Goal: Information Seeking & Learning: Understand process/instructions

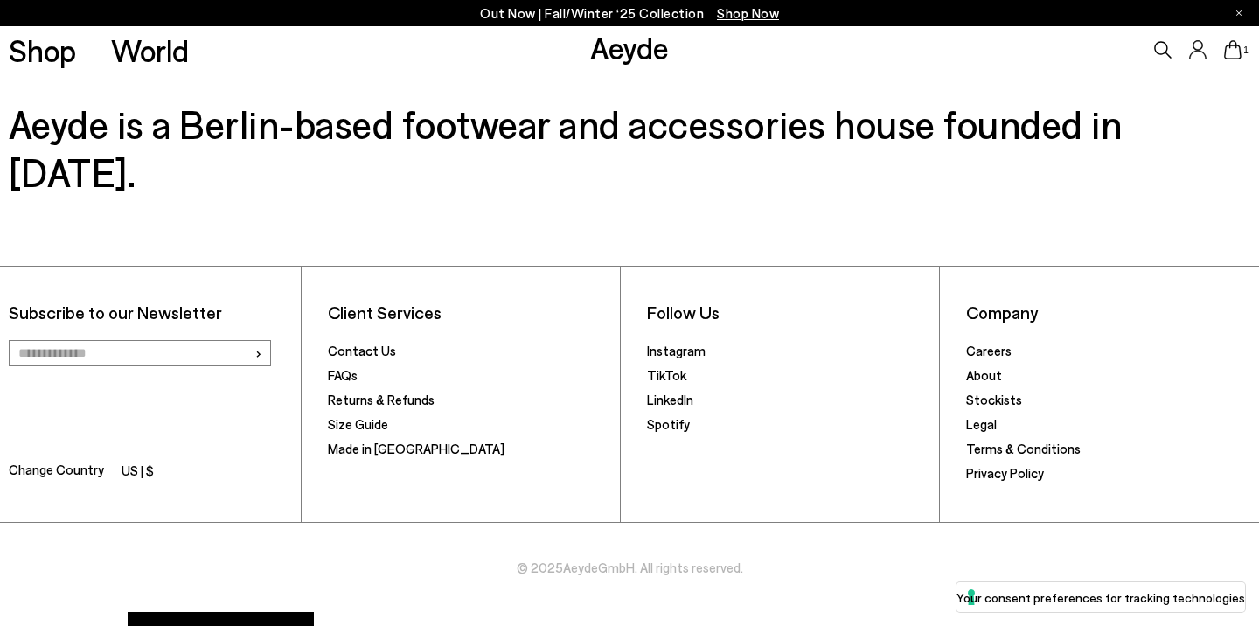
scroll to position [5458, 0]
click at [386, 391] on link "Returns & Refunds" at bounding box center [381, 399] width 107 height 16
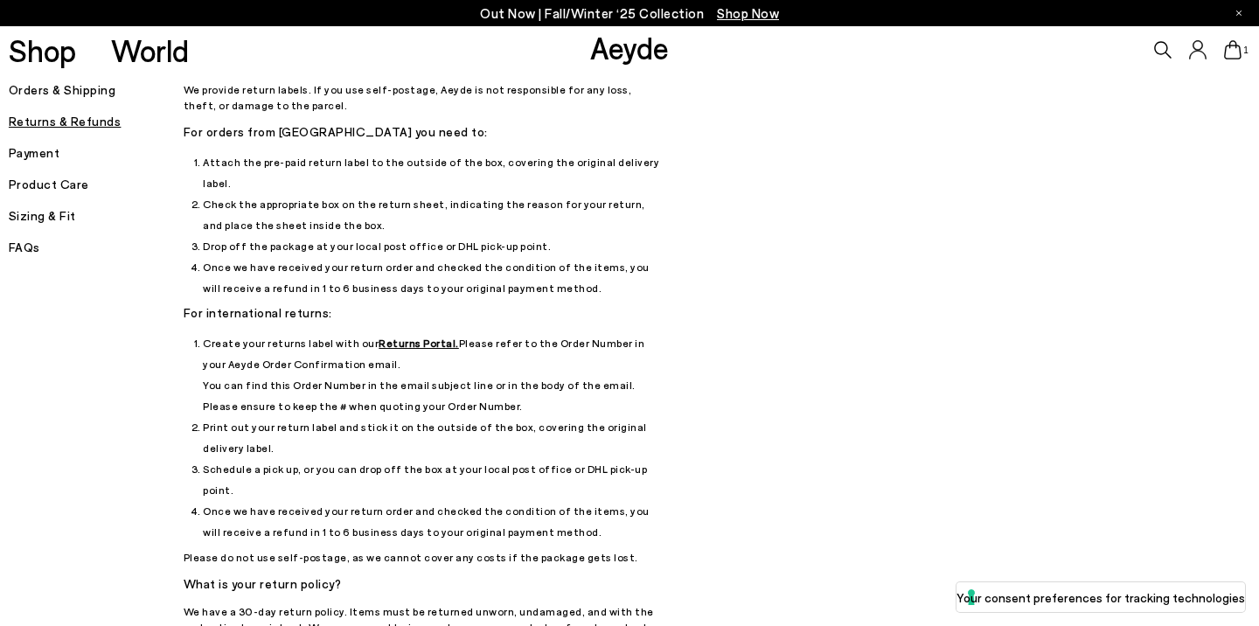
scroll to position [69, 0]
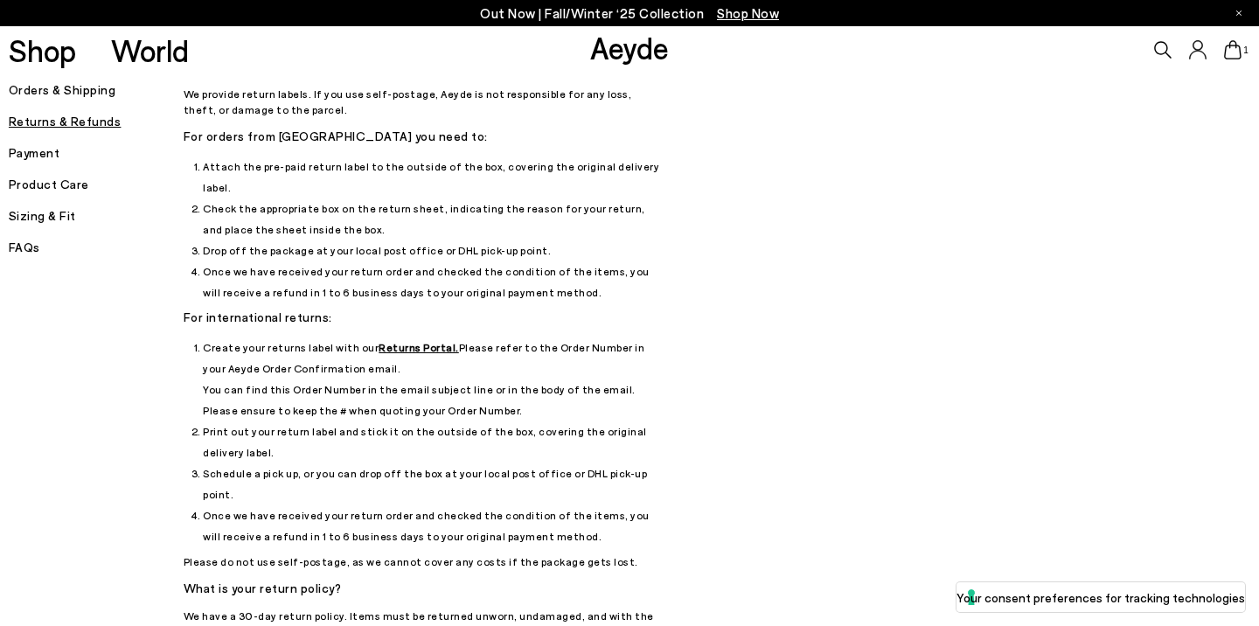
click at [57, 101] on h5 "Orders & Shipping" at bounding box center [96, 90] width 175 height 24
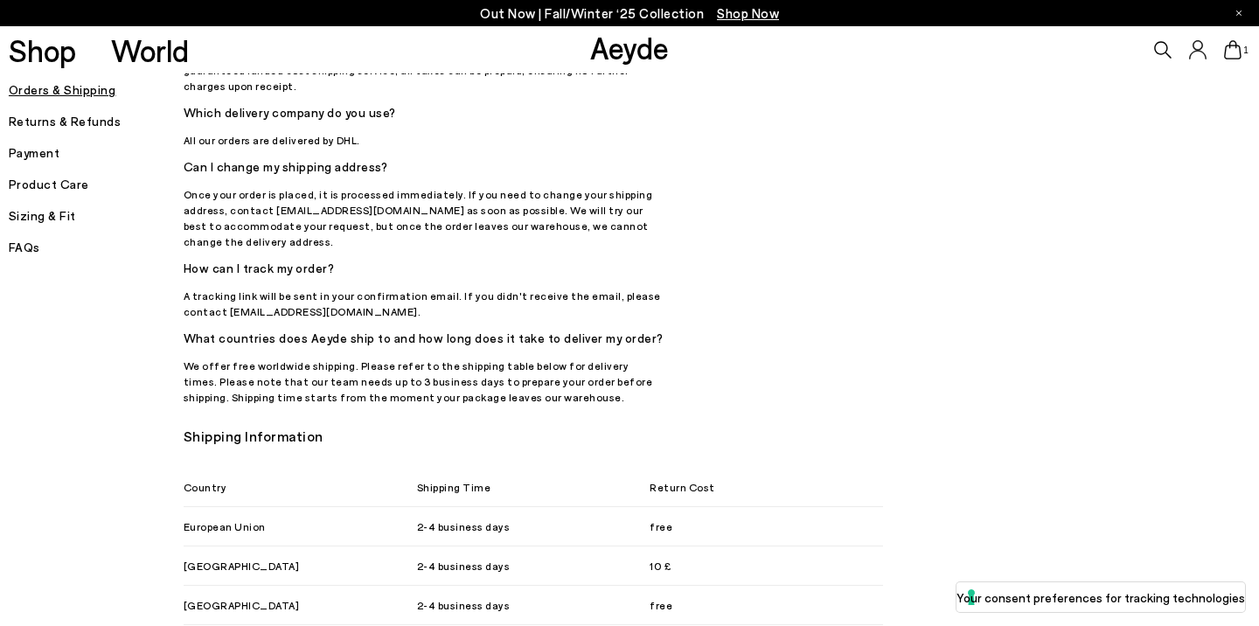
scroll to position [798, 0]
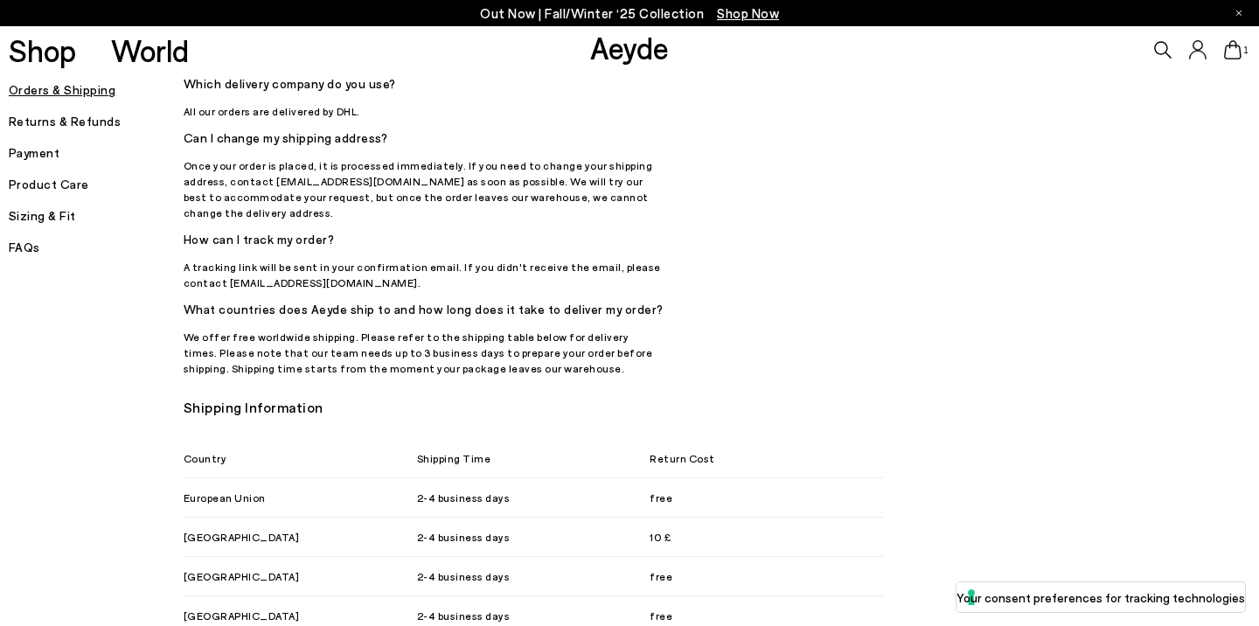
click at [29, 241] on h5 "FAQs" at bounding box center [96, 247] width 175 height 24
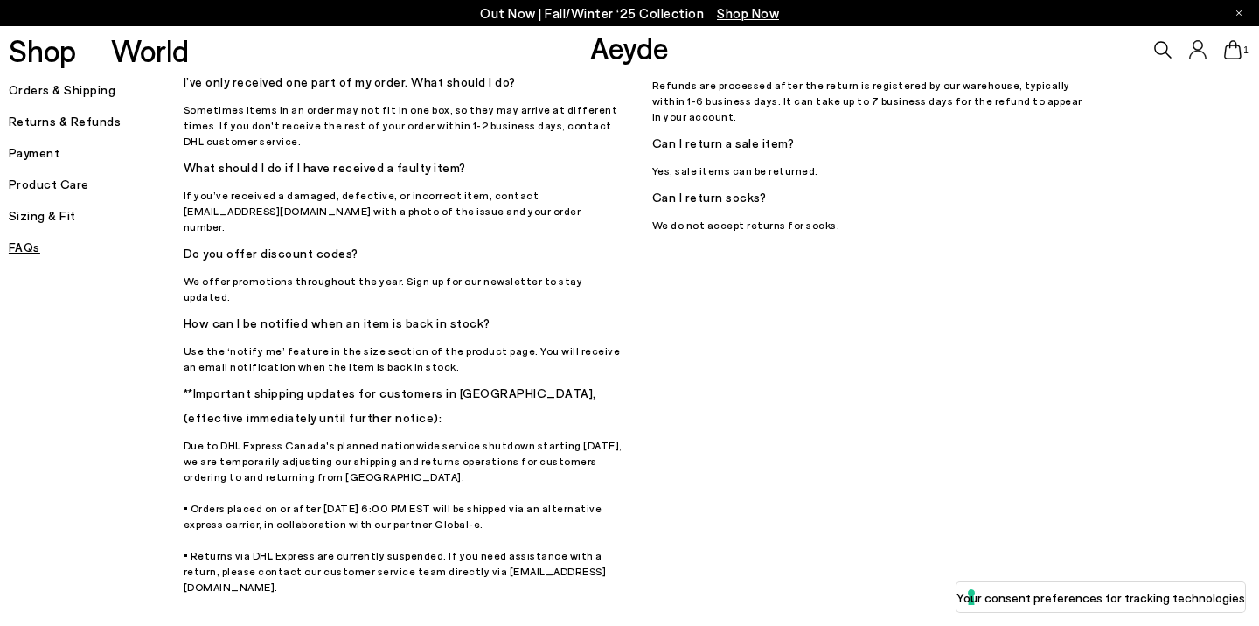
scroll to position [603, 0]
